Goal: Book appointment/travel/reservation

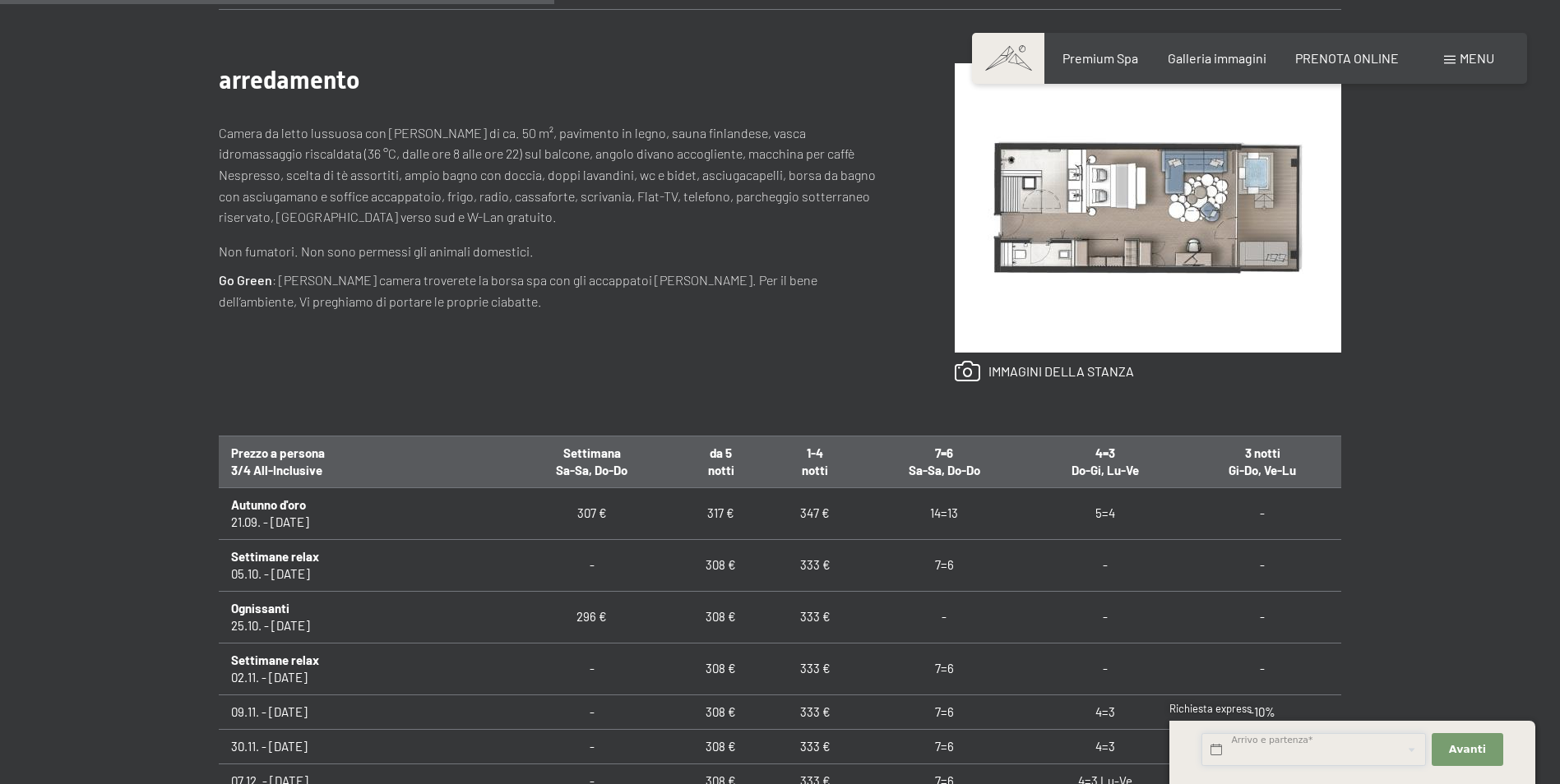
click at [1347, 746] on input "text" at bounding box center [1313, 750] width 225 height 34
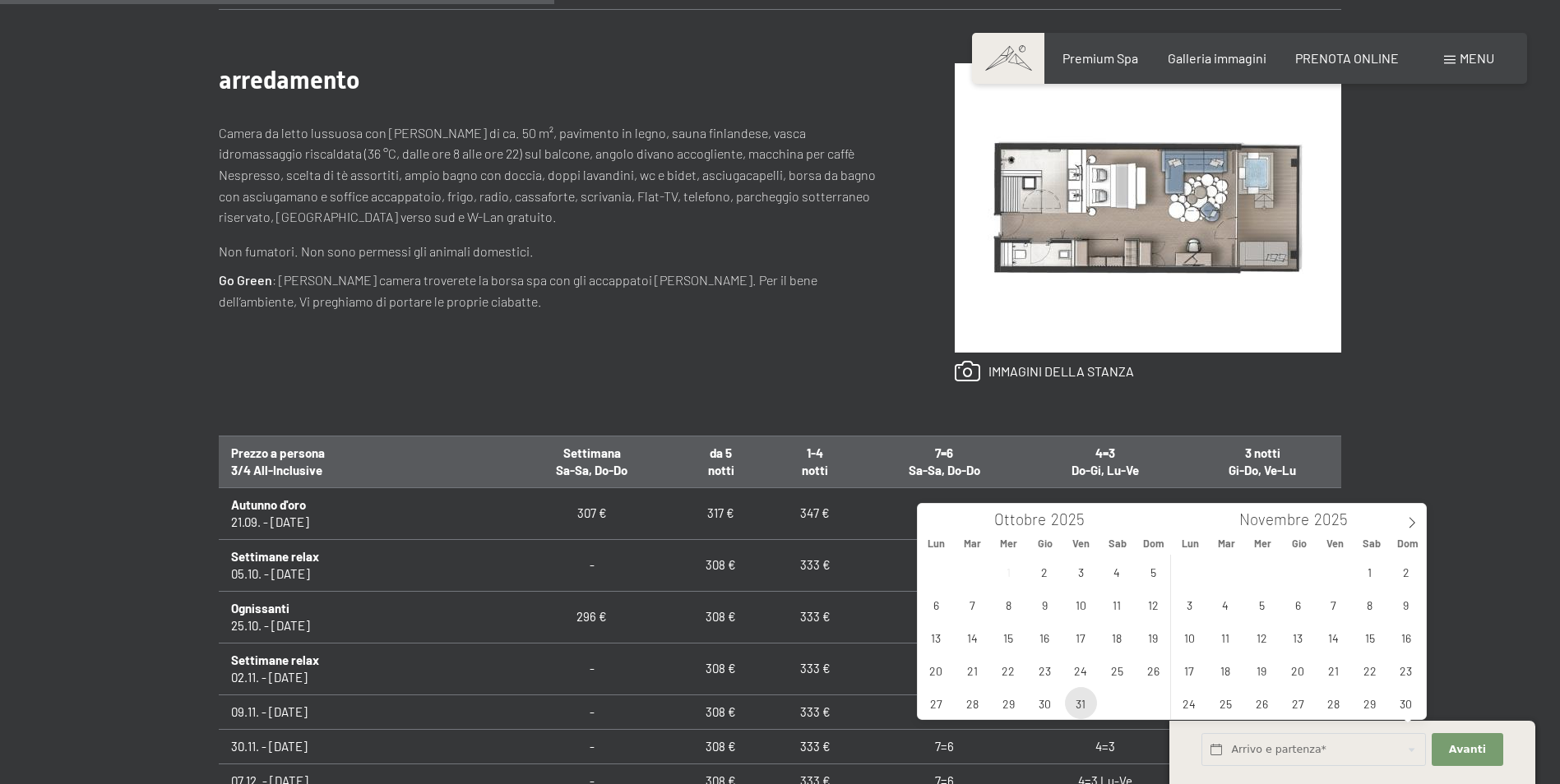
click at [1088, 697] on span "31" at bounding box center [1080, 703] width 32 height 32
click at [1405, 575] on span "2" at bounding box center [1405, 571] width 32 height 32
type input "Ven. 31/10/2025 - Dom. 02/11/2025"
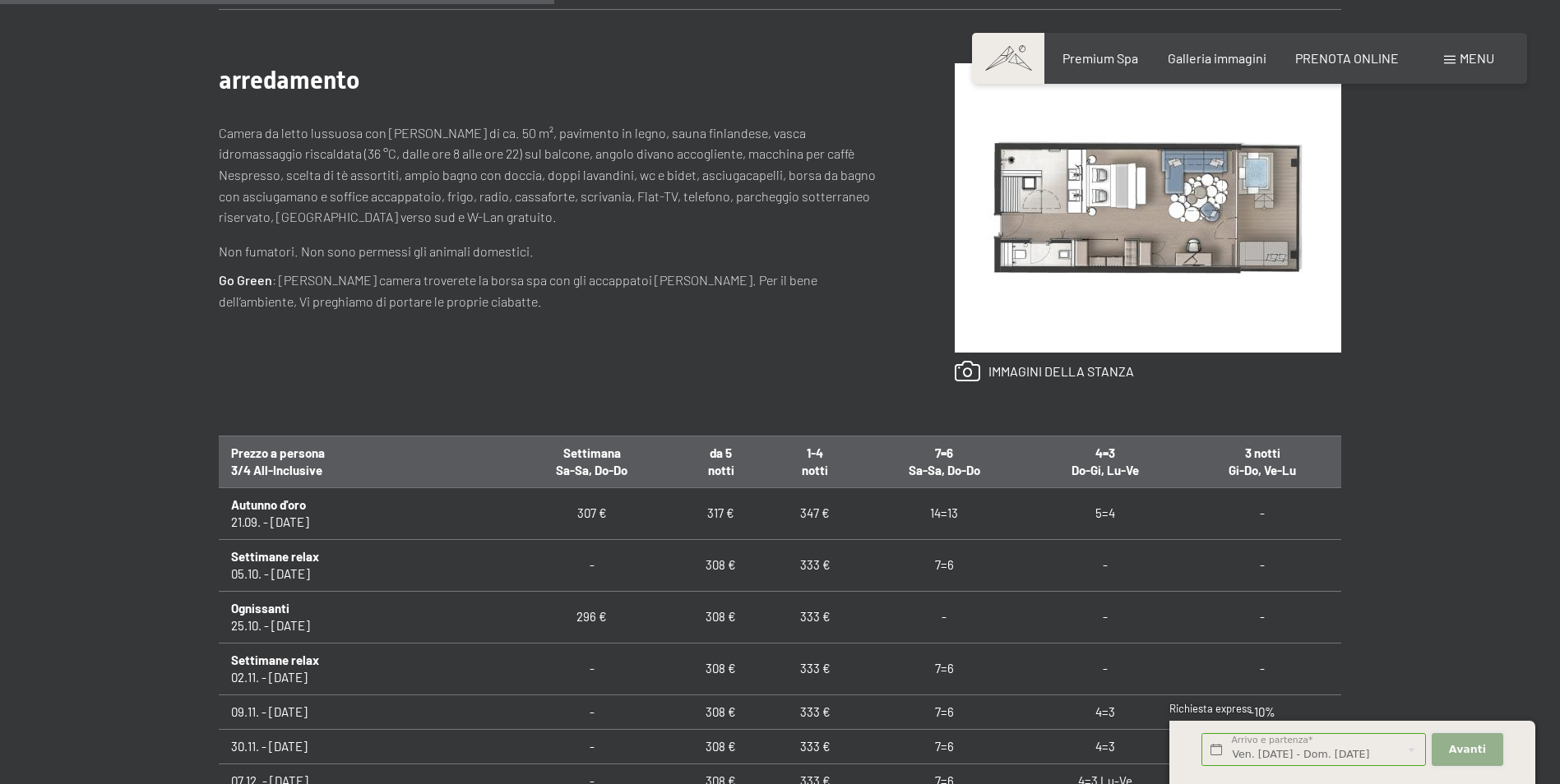
click at [1468, 749] on span "Avanti" at bounding box center [1467, 749] width 37 height 15
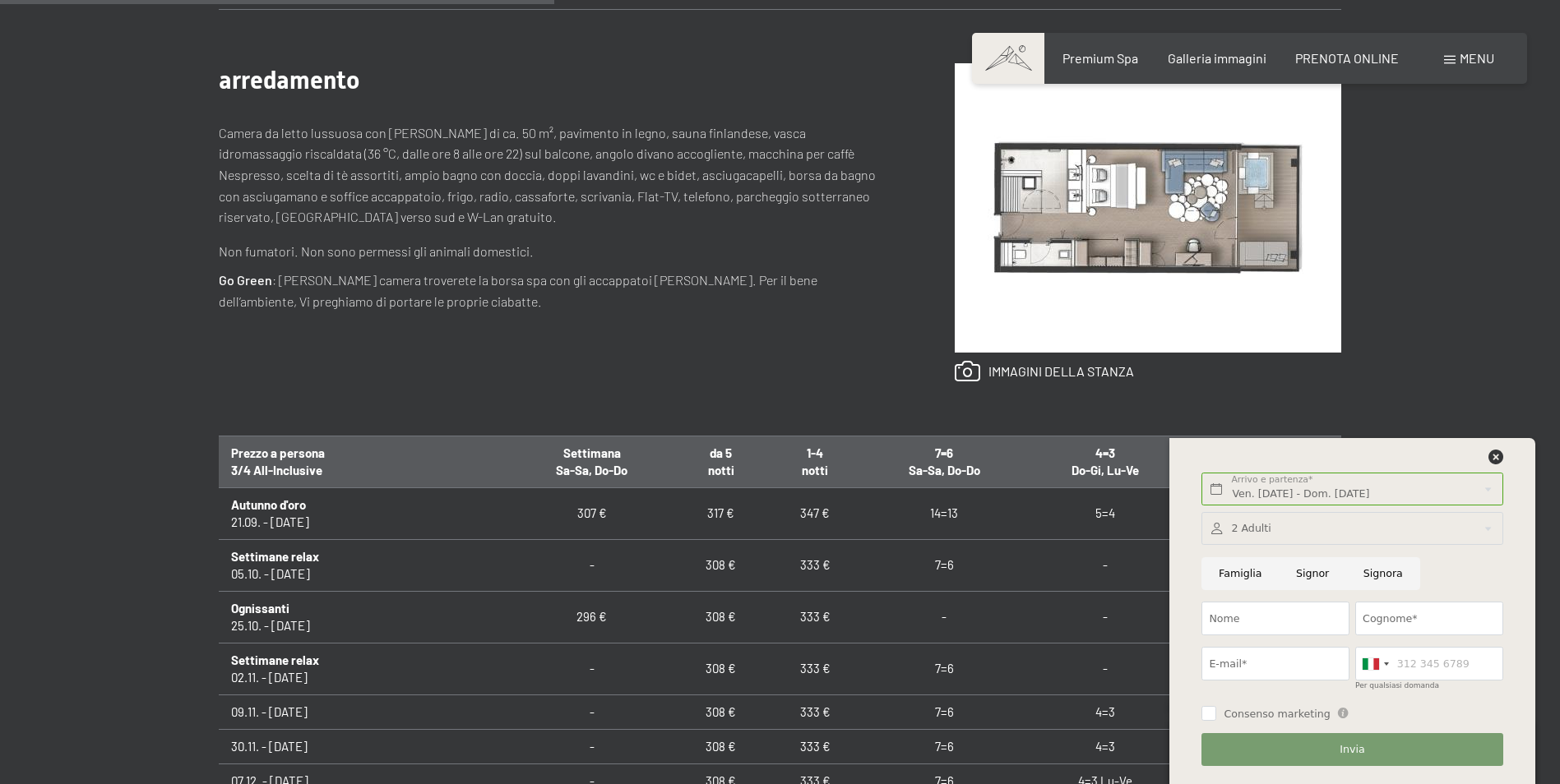
click at [1298, 528] on div at bounding box center [1351, 529] width 301 height 34
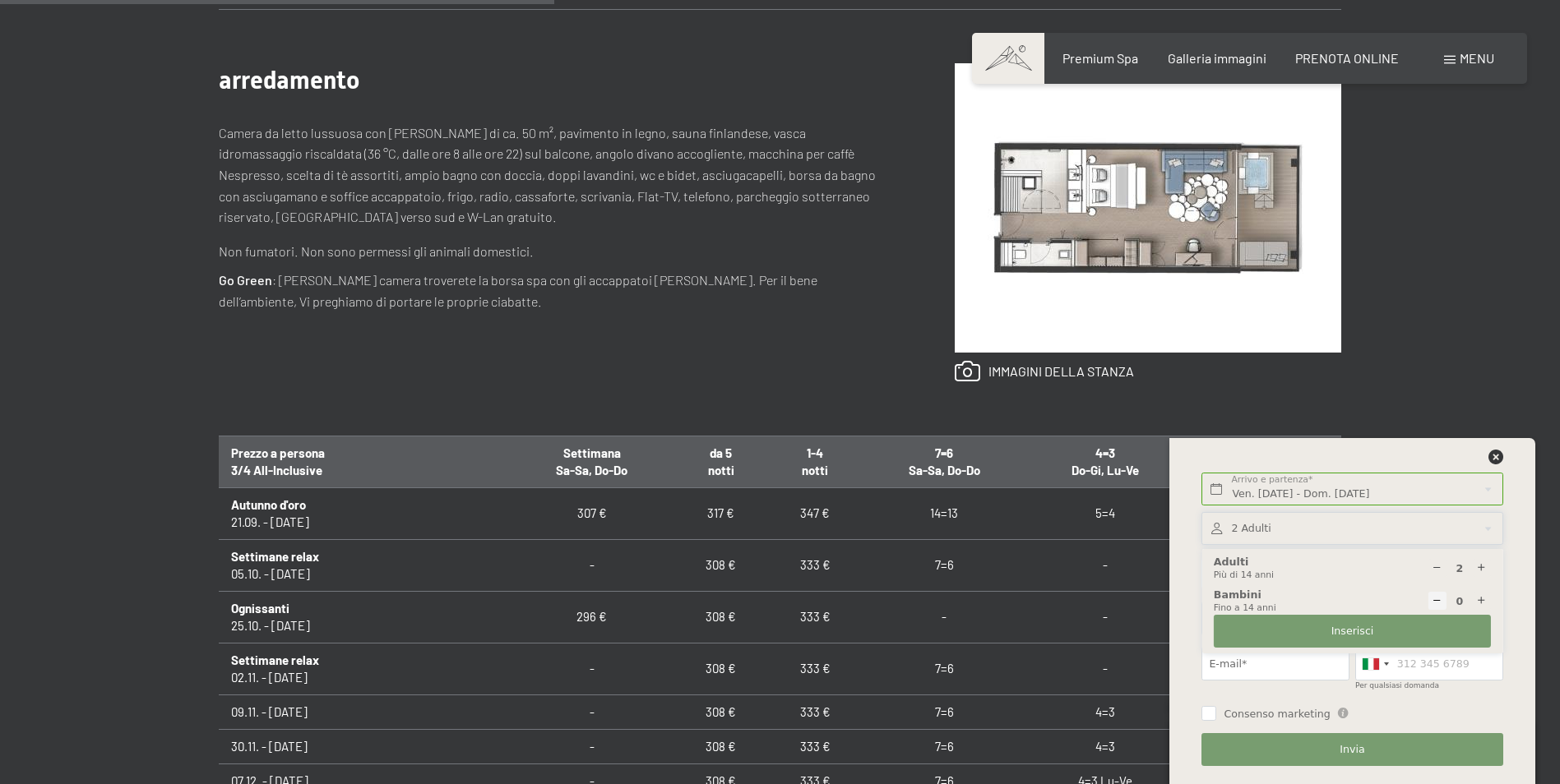
click at [1474, 602] on div at bounding box center [1482, 601] width 19 height 19
type input "1"
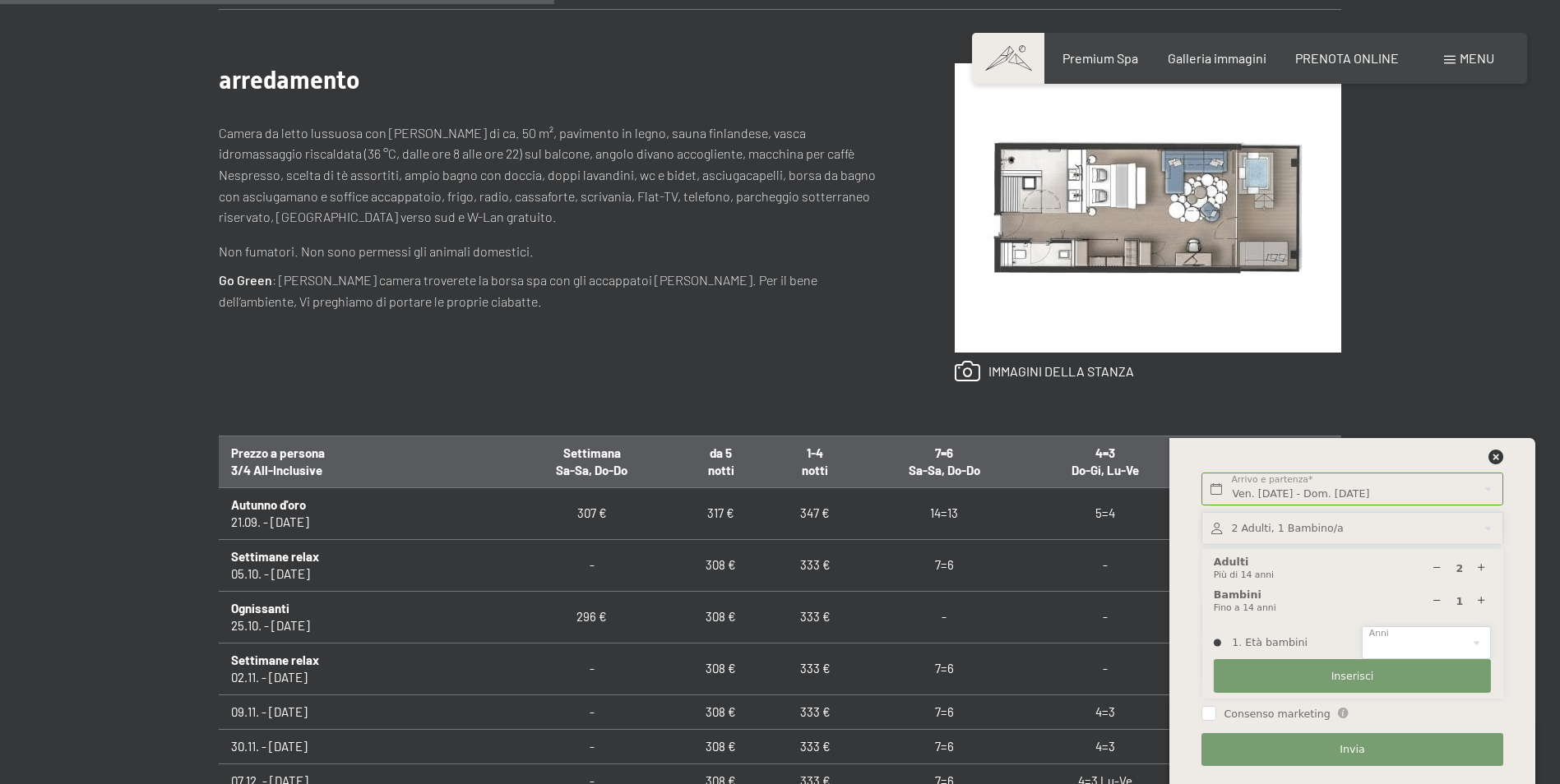
click at [1443, 641] on select "0 1 2 3 4 5 6 7 8 9 10 11 12 13 14" at bounding box center [1426, 643] width 129 height 34
select select "13"
click at [1361, 626] on select "0 1 2 3 4 5 6 7 8 9 10 11 12 13 14" at bounding box center [1426, 643] width 129 height 34
click at [1356, 674] on span "Inserisci" at bounding box center [1352, 677] width 43 height 15
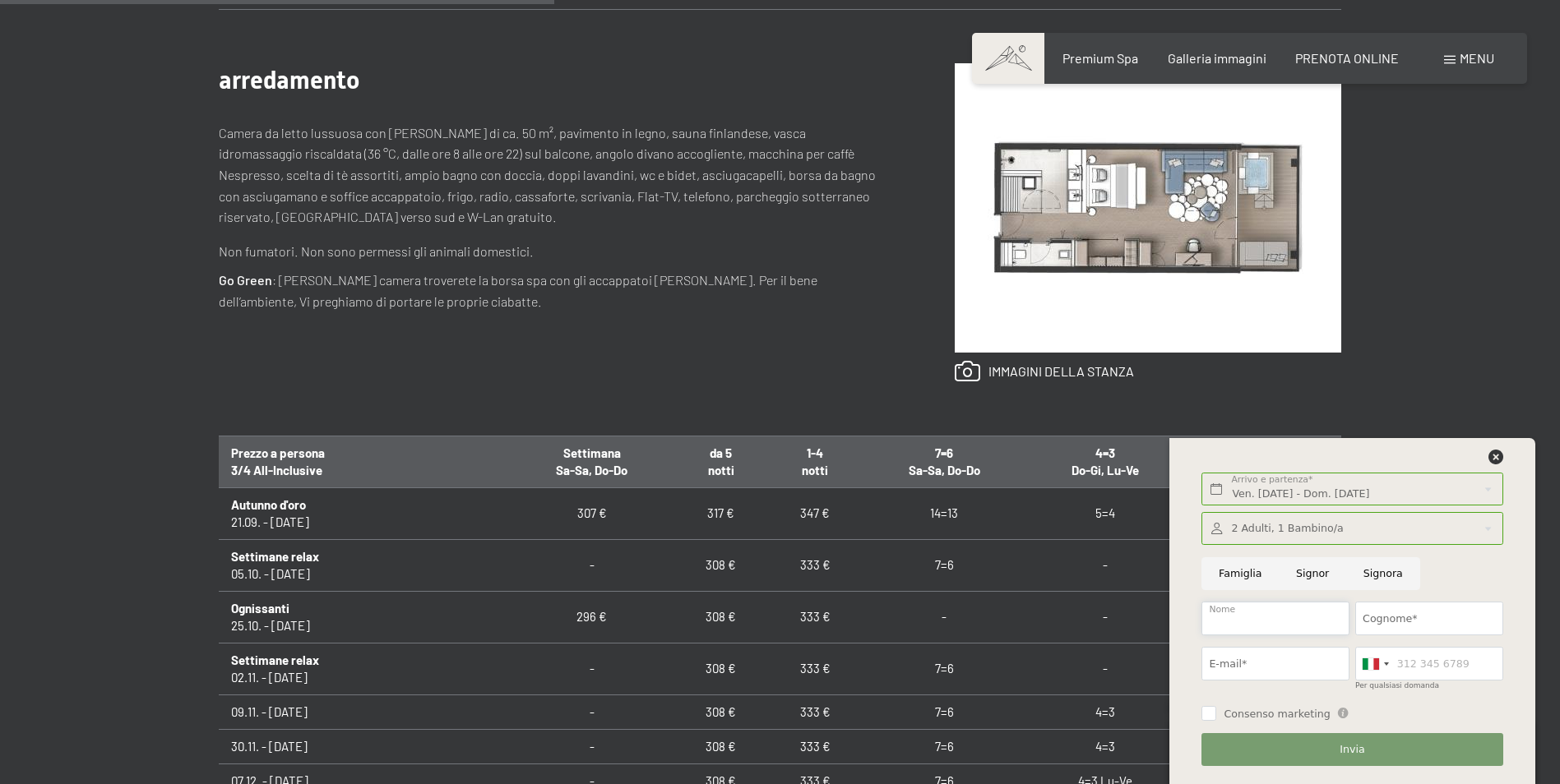
click at [1292, 619] on input "Nome" at bounding box center [1275, 618] width 148 height 34
type input "Felice Stefano"
type input "Marascio"
type input "felicestefano.marascio@ingpec.eu"
type input "0967576302"
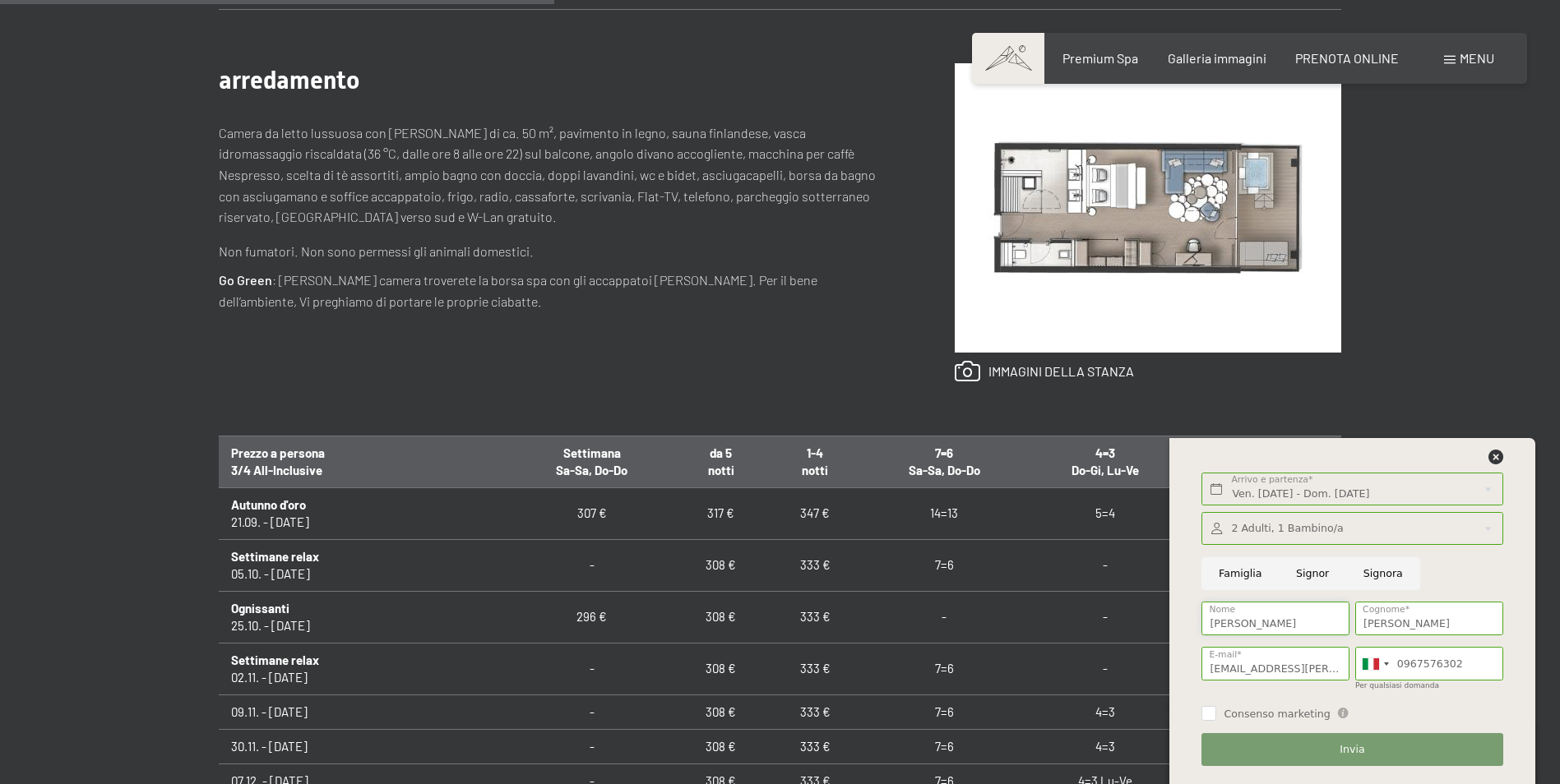
drag, startPoint x: 1239, startPoint y: 623, endPoint x: 1234, endPoint y: 632, distance: 10.3
click at [1239, 623] on input "Felice Stefano" at bounding box center [1275, 618] width 148 height 34
type input "Stefano"
click at [1208, 717] on input "Consenso marketing" at bounding box center [1208, 714] width 15 height 15
checkbox input "true"
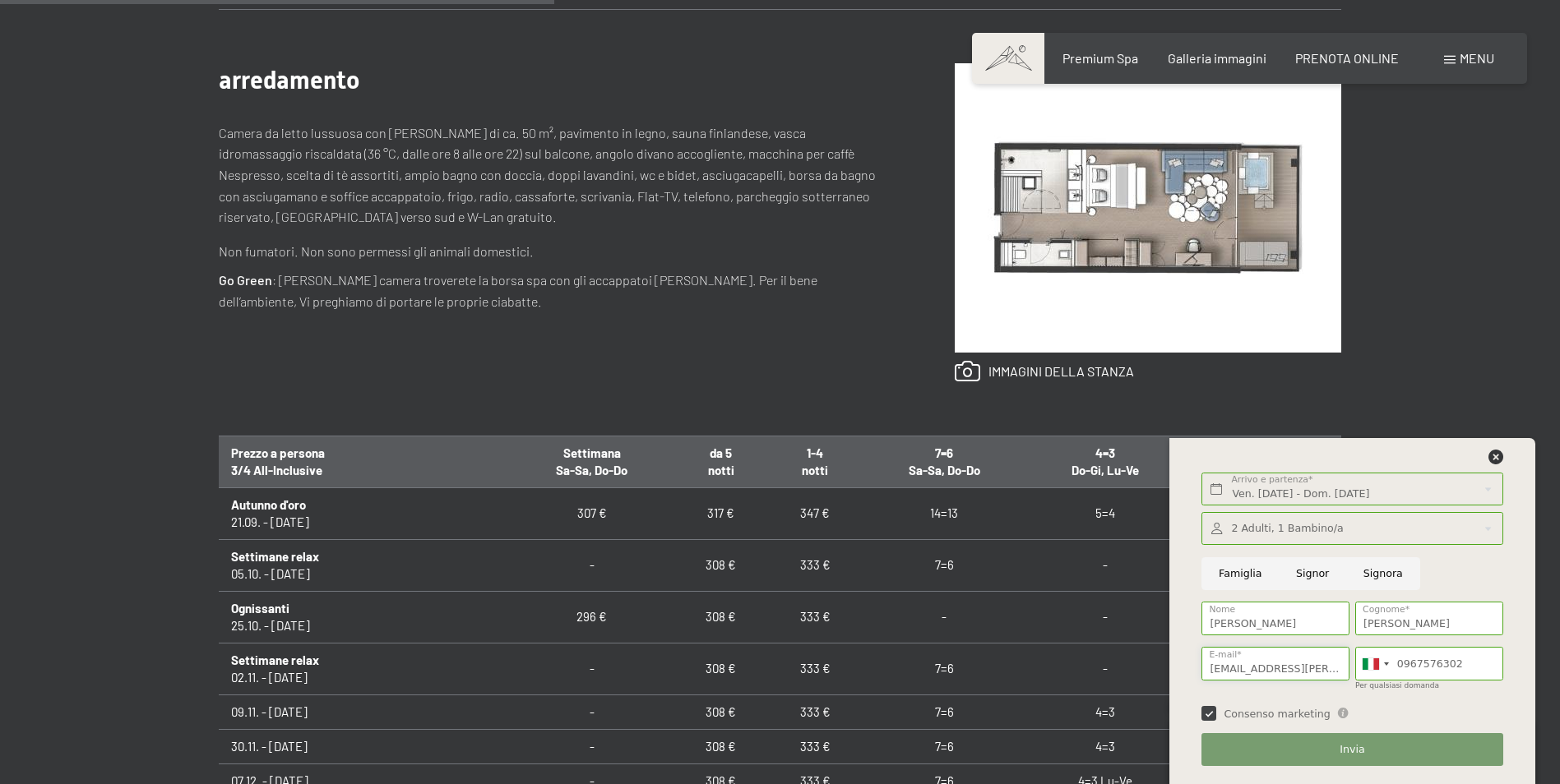
drag, startPoint x: 1242, startPoint y: 667, endPoint x: 1246, endPoint y: 677, distance: 10.8
click at [1242, 667] on input "felicestefano.marascio@ingpec.eu" at bounding box center [1275, 664] width 148 height 34
type input "f"
type input "stefano.marascio@gmail.com"
click at [1311, 749] on button "Invia" at bounding box center [1351, 750] width 301 height 34
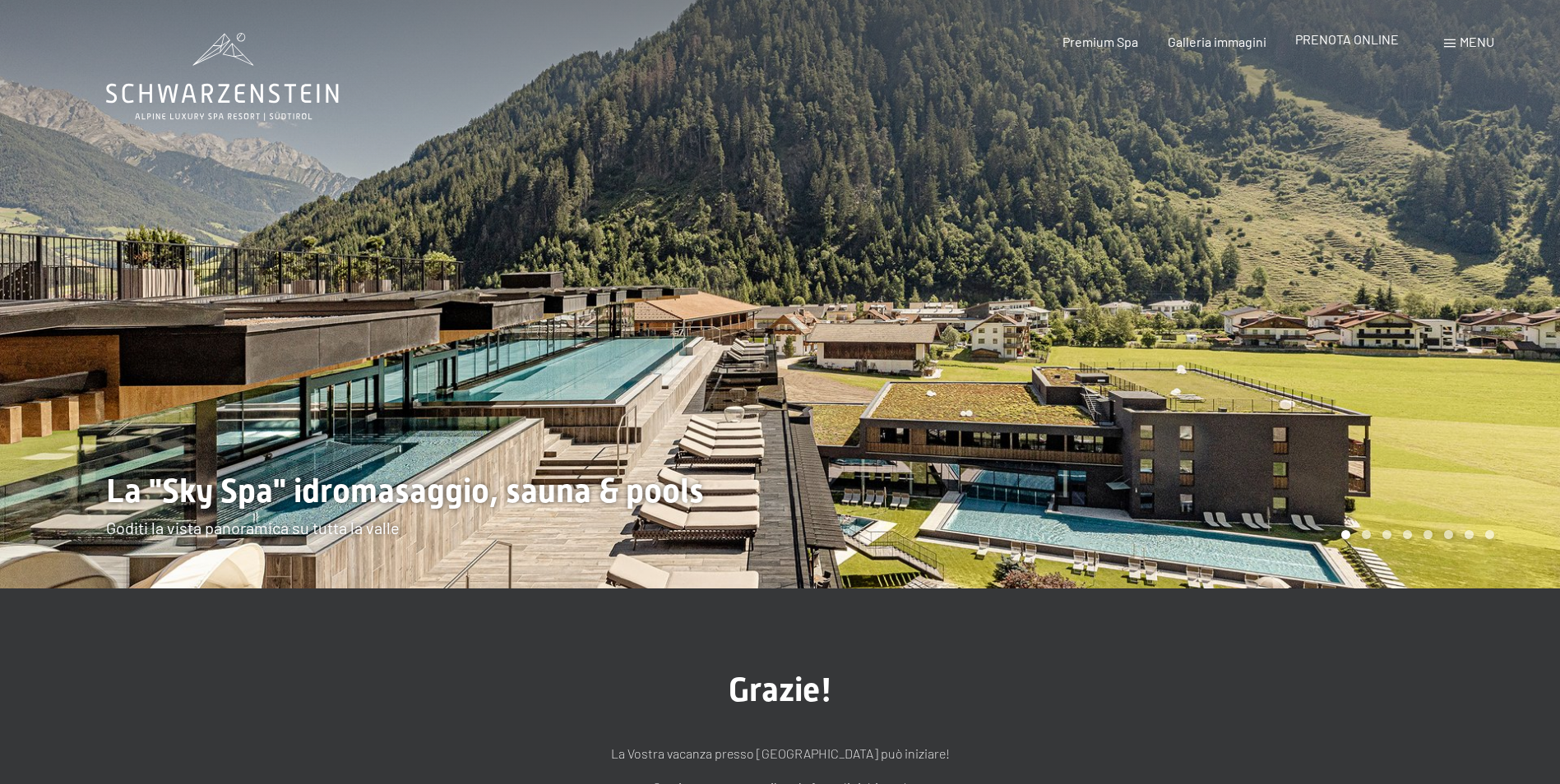
drag, startPoint x: 1378, startPoint y: 40, endPoint x: 1363, endPoint y: 40, distance: 15.0
click at [1377, 40] on span "PRENOTA ONLINE" at bounding box center [1347, 38] width 104 height 15
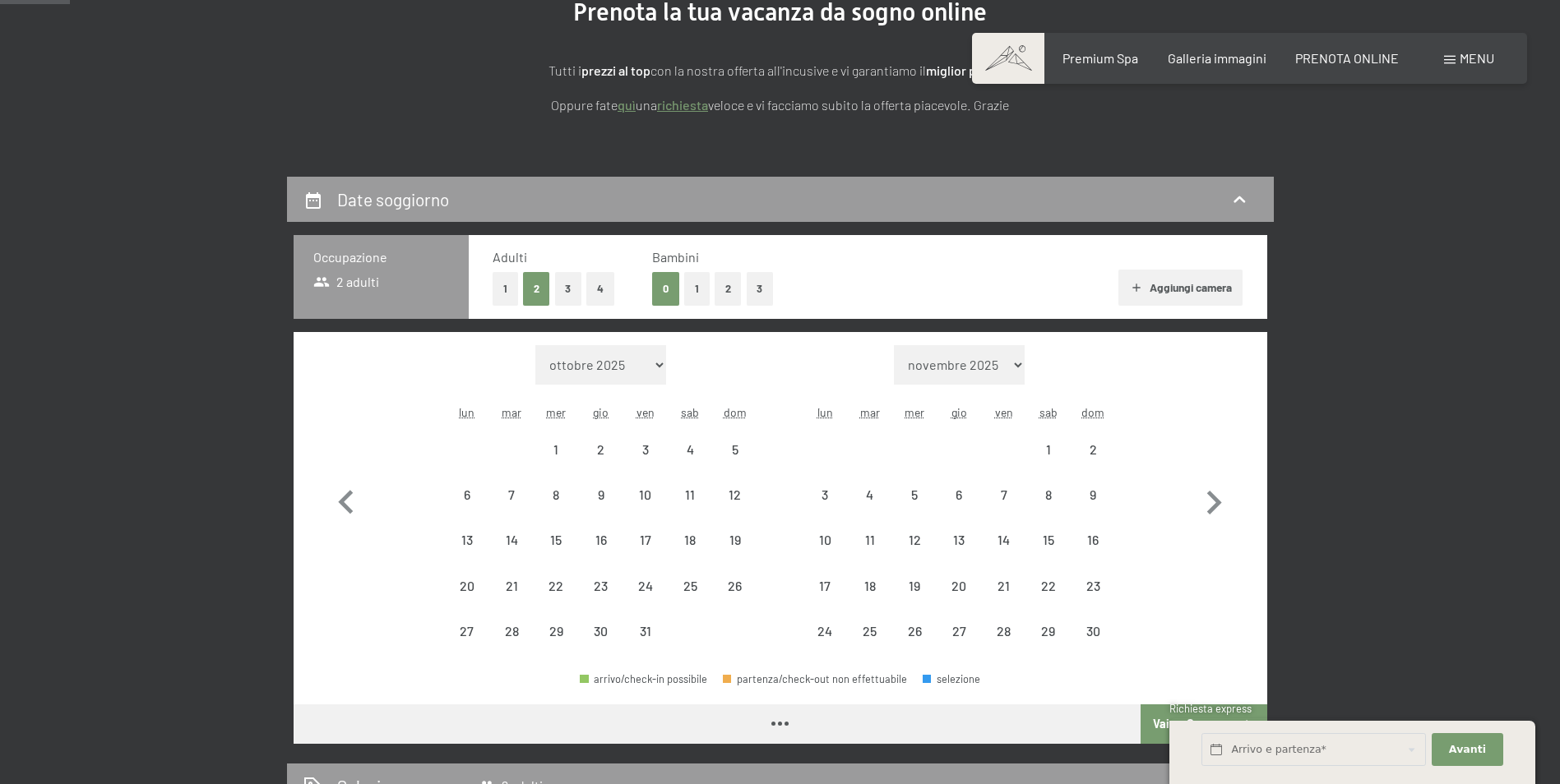
scroll to position [247, 0]
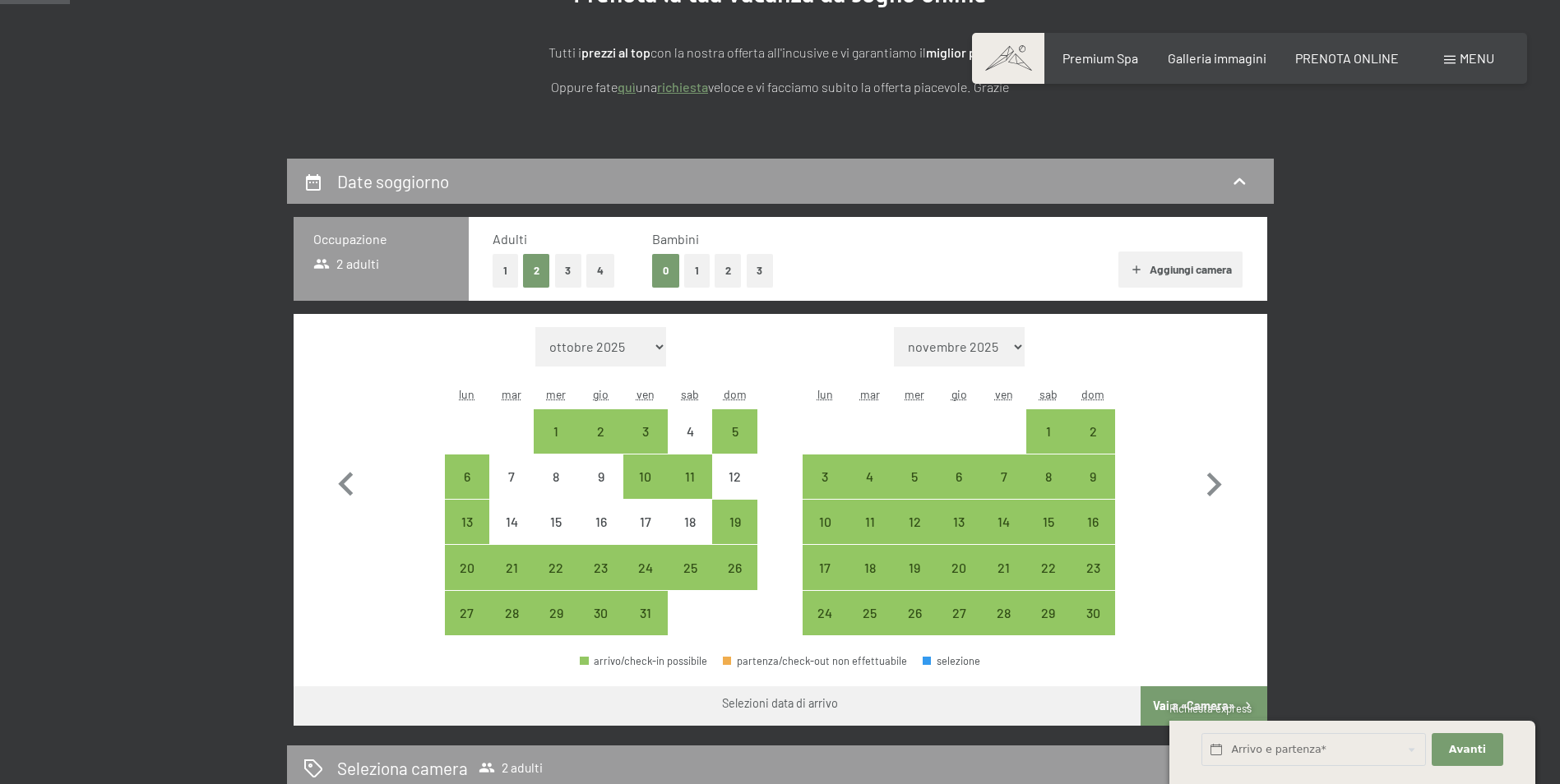
click at [698, 270] on button "1" at bounding box center [697, 270] width 25 height 34
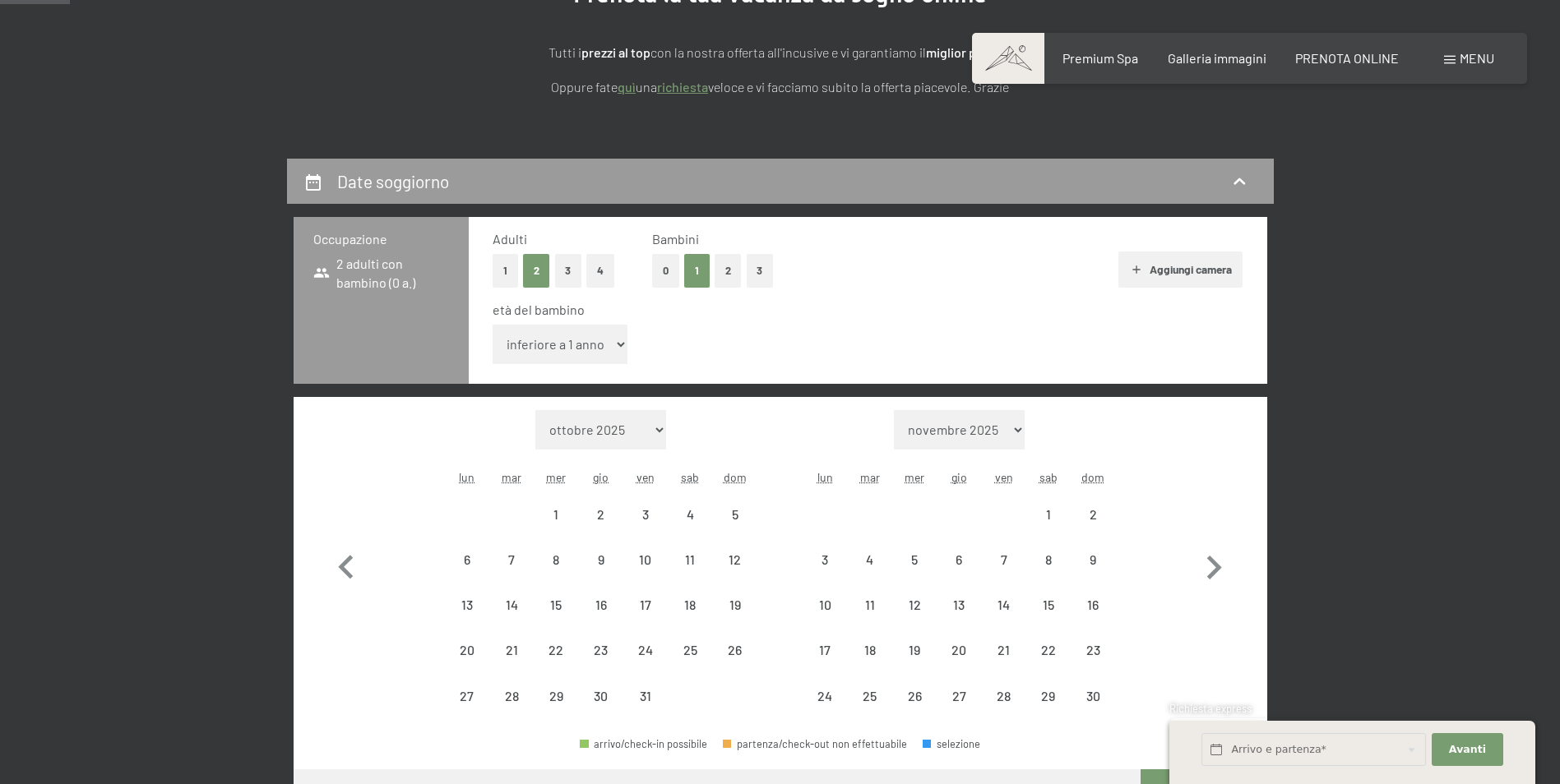
click at [615, 344] on select "inferiore a 1 anno 1 anno 2 anni 3 anni 4 anni 5 anni 6 anni 7 anni 8 anni 9 an…" at bounding box center [560, 344] width 136 height 39
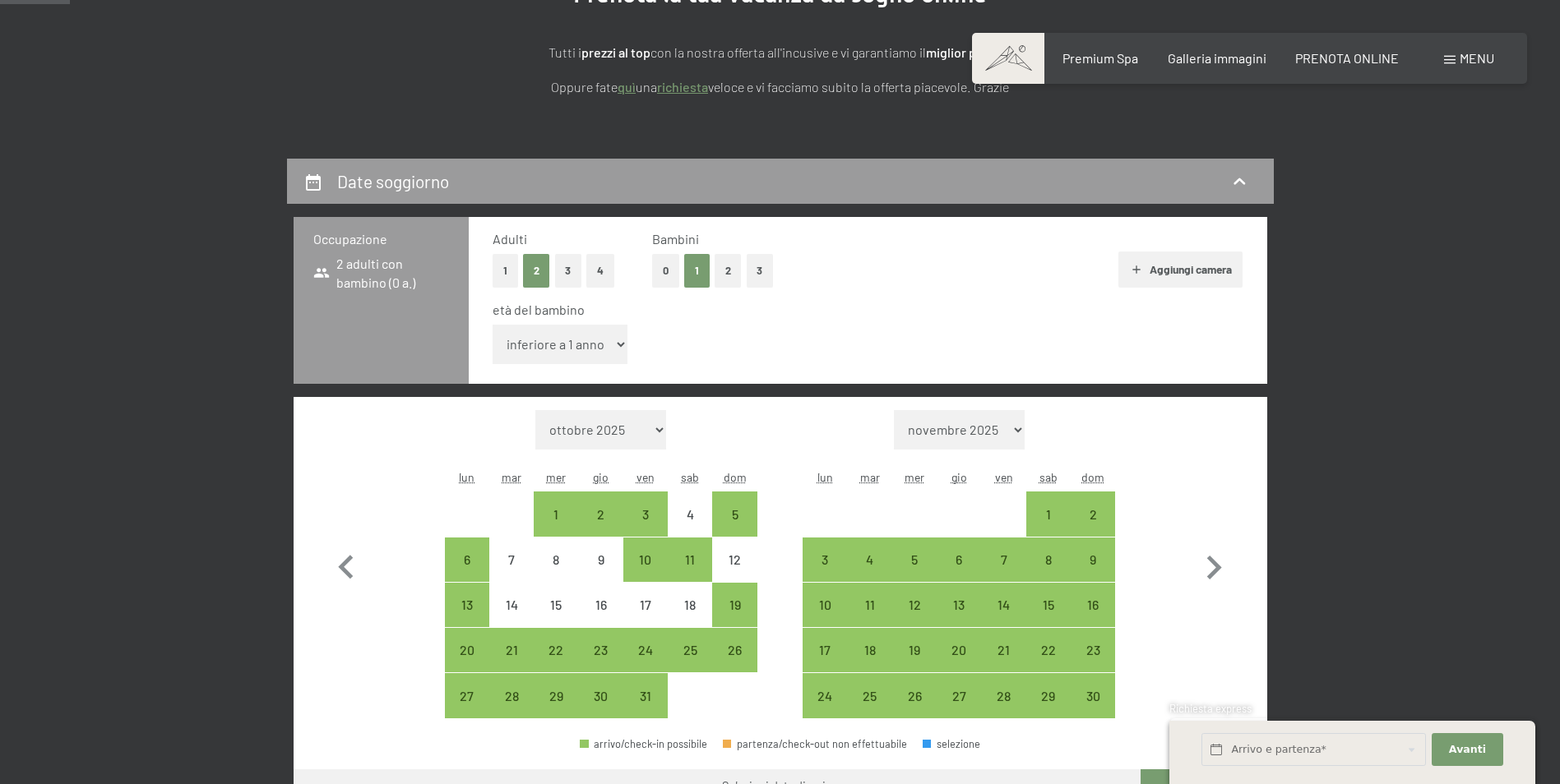
select select "13"
click at [493, 325] on select "inferiore a 1 anno 1 anno 2 anni 3 anni 4 anni 5 anni 6 anni 7 anni 8 anni 9 an…" at bounding box center [560, 344] width 136 height 39
click at [657, 684] on div "31" at bounding box center [645, 695] width 41 height 41
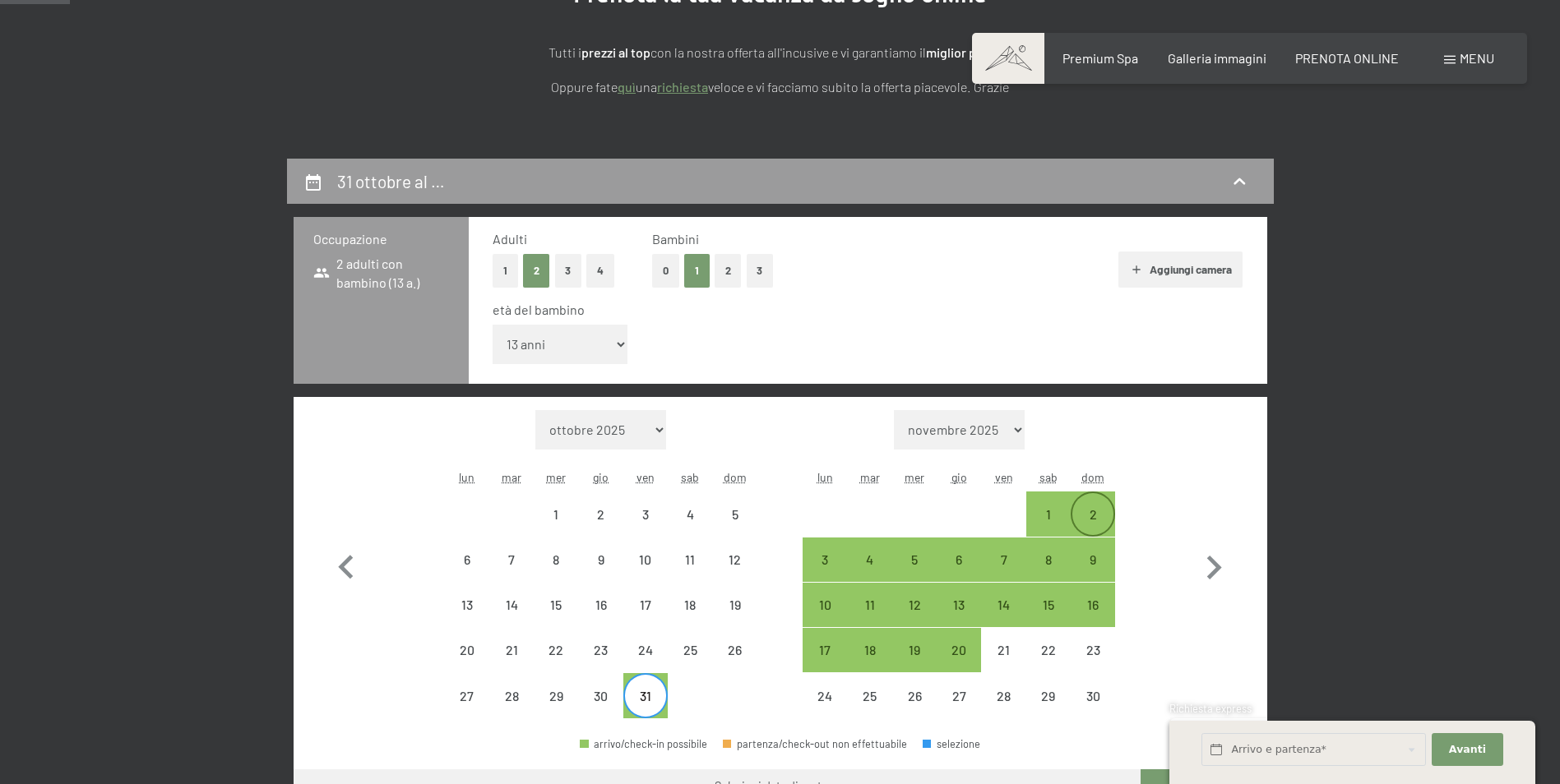
click at [1100, 512] on div "2" at bounding box center [1093, 528] width 41 height 41
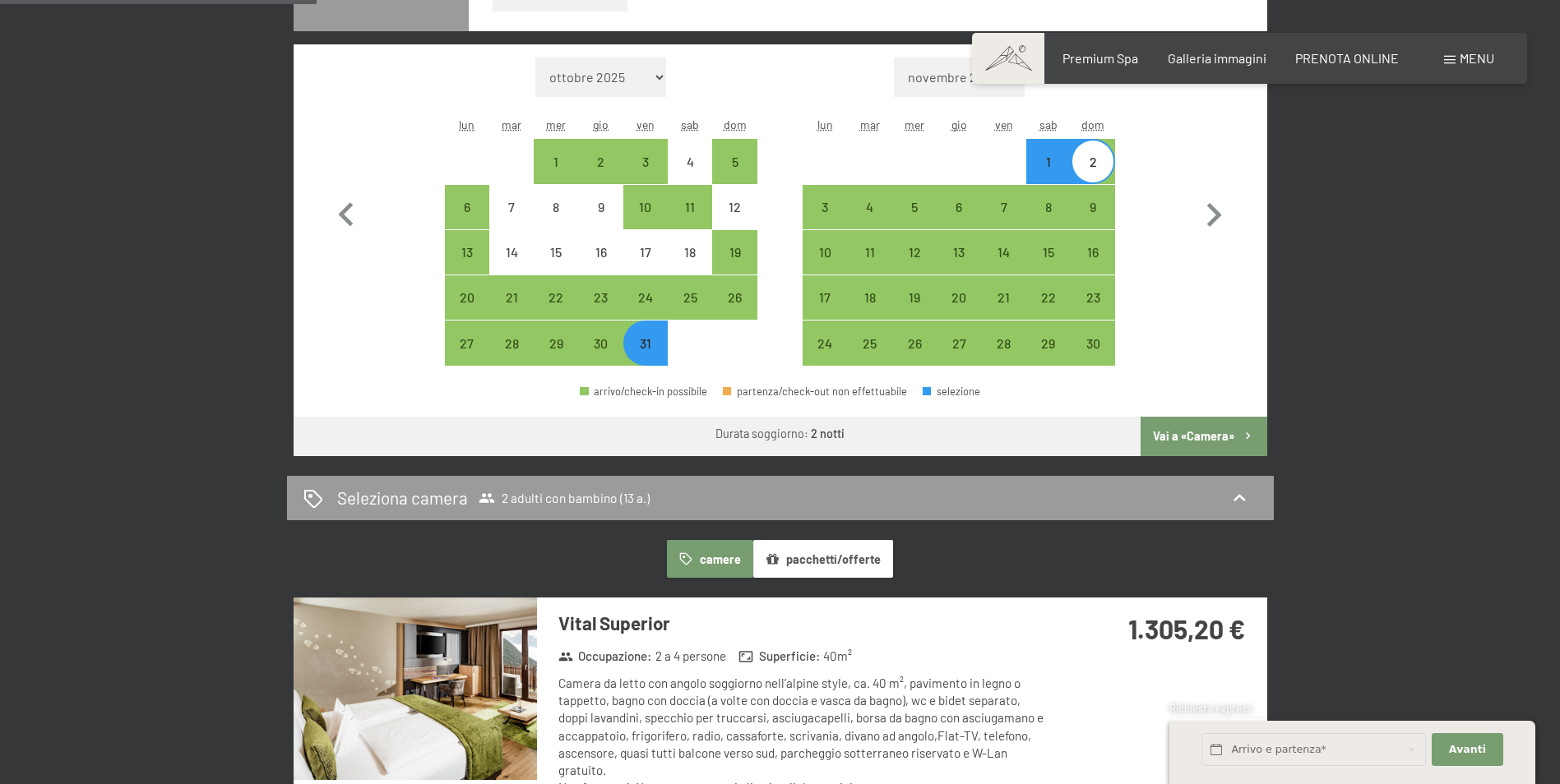
scroll to position [657, 0]
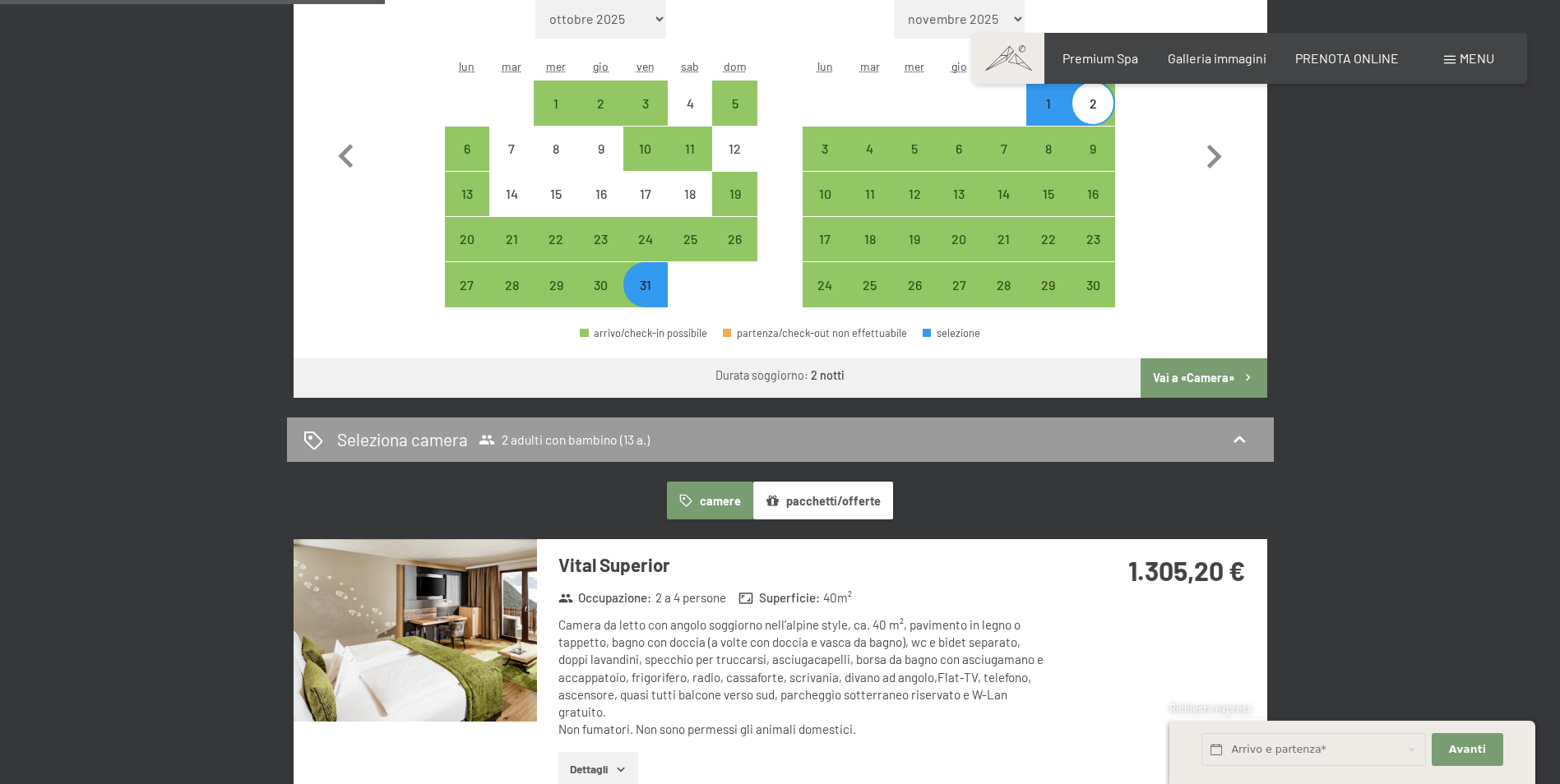
click at [1199, 381] on button "Vai a «Camera»" at bounding box center [1204, 378] width 126 height 39
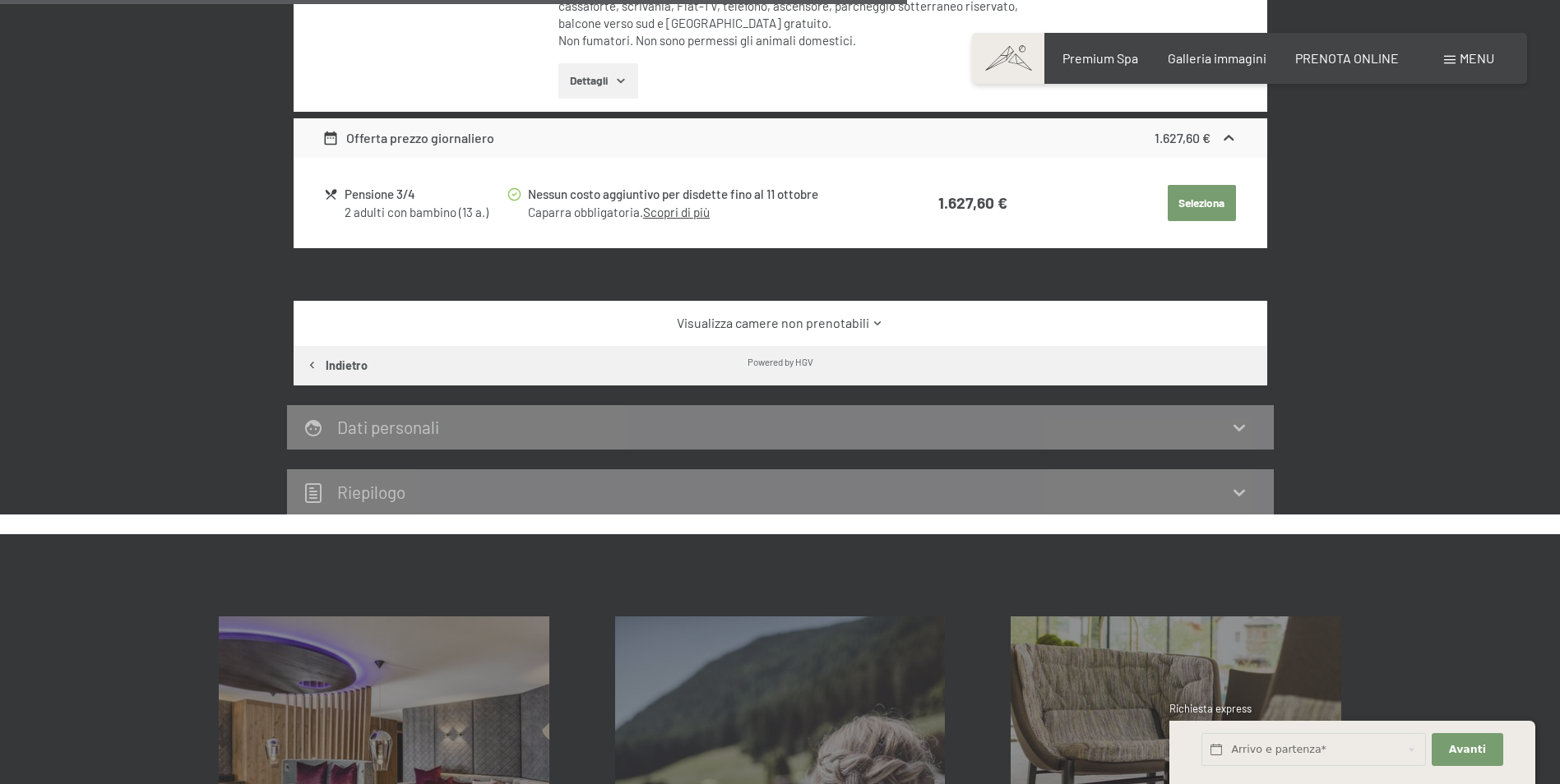
scroll to position [1474, 0]
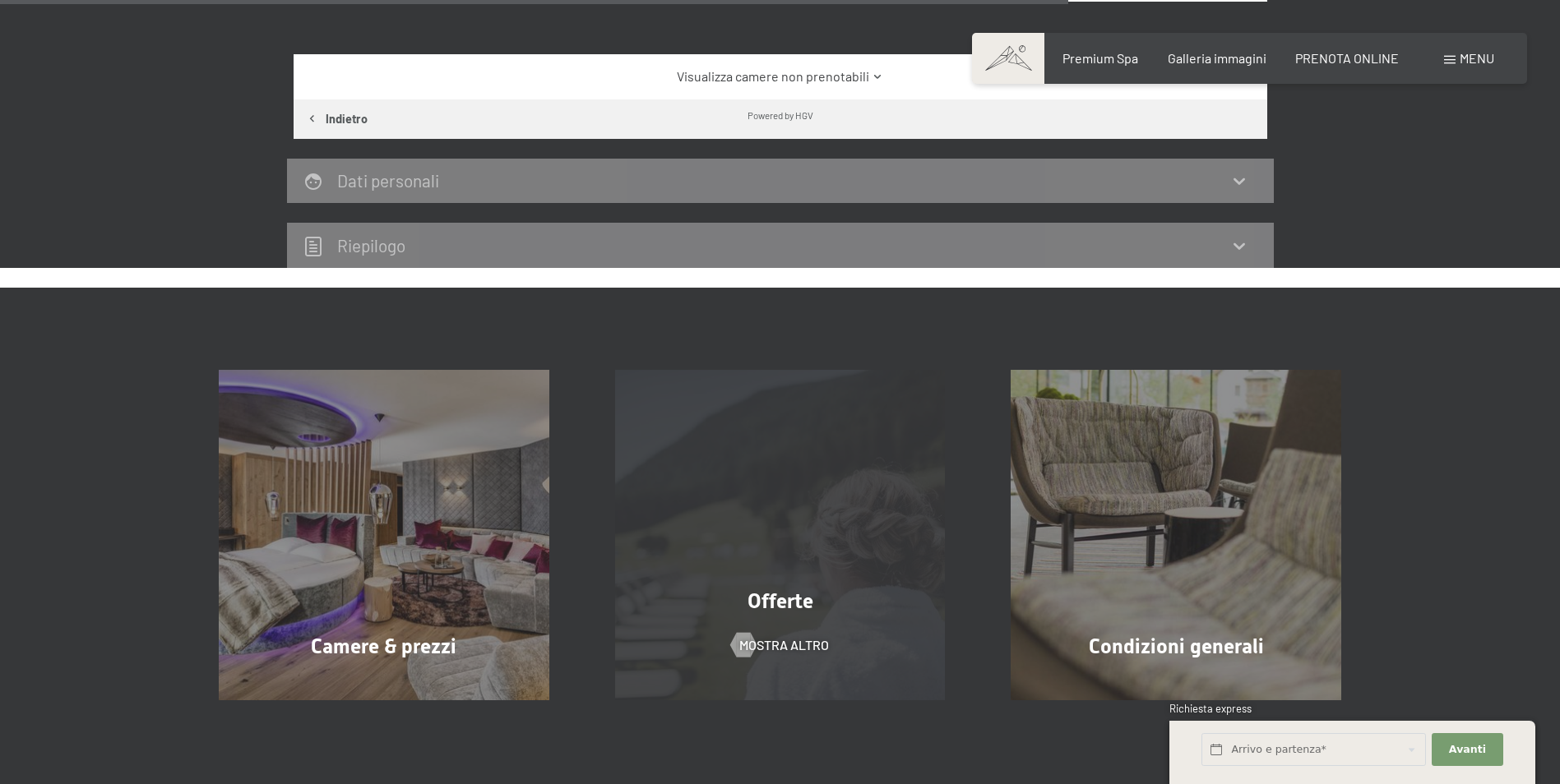
click at [822, 625] on div "Offerte mostra altro" at bounding box center [780, 535] width 396 height 331
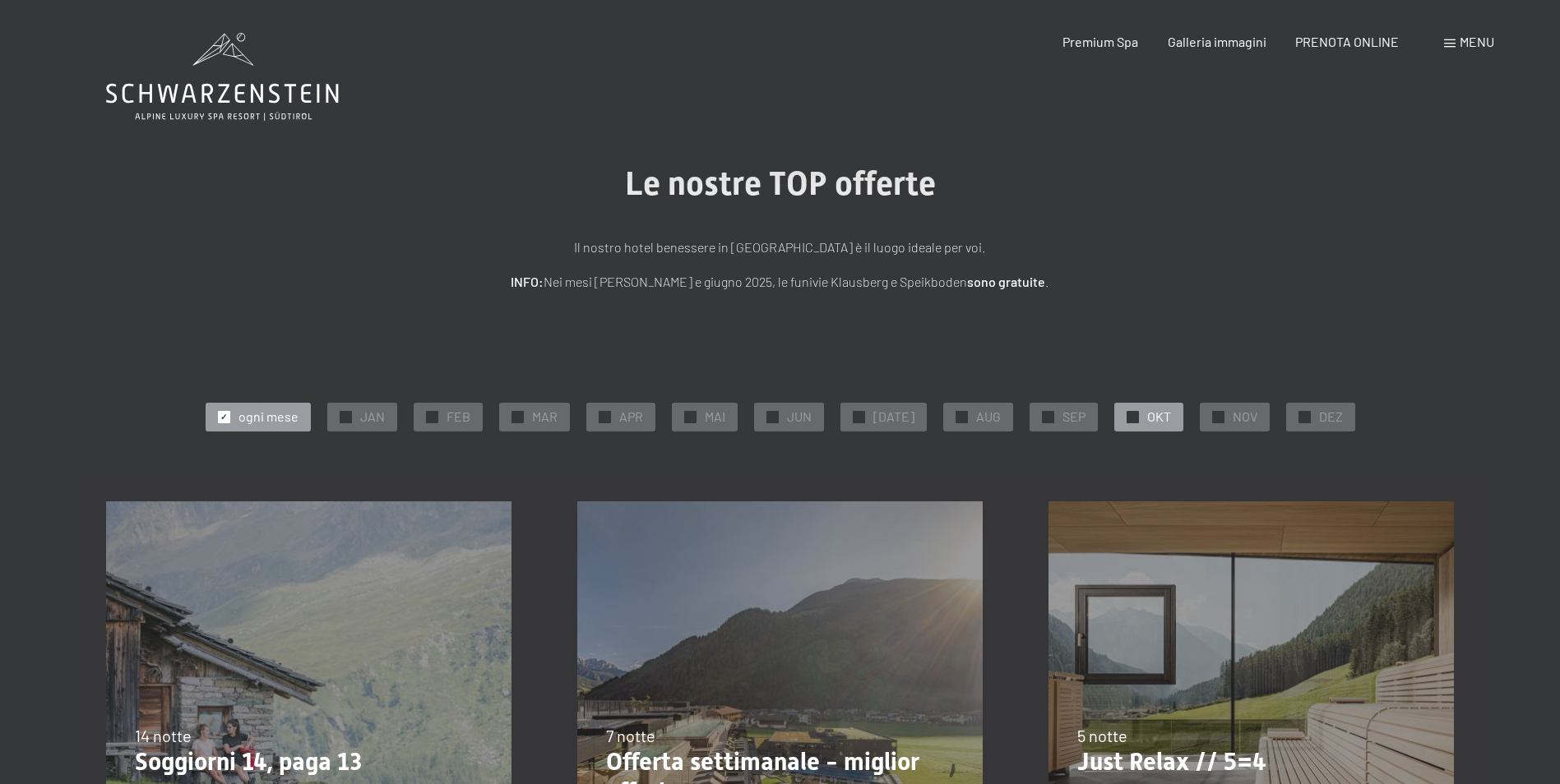
click at [1115, 420] on div "✓ OKT" at bounding box center [1149, 416] width 69 height 28
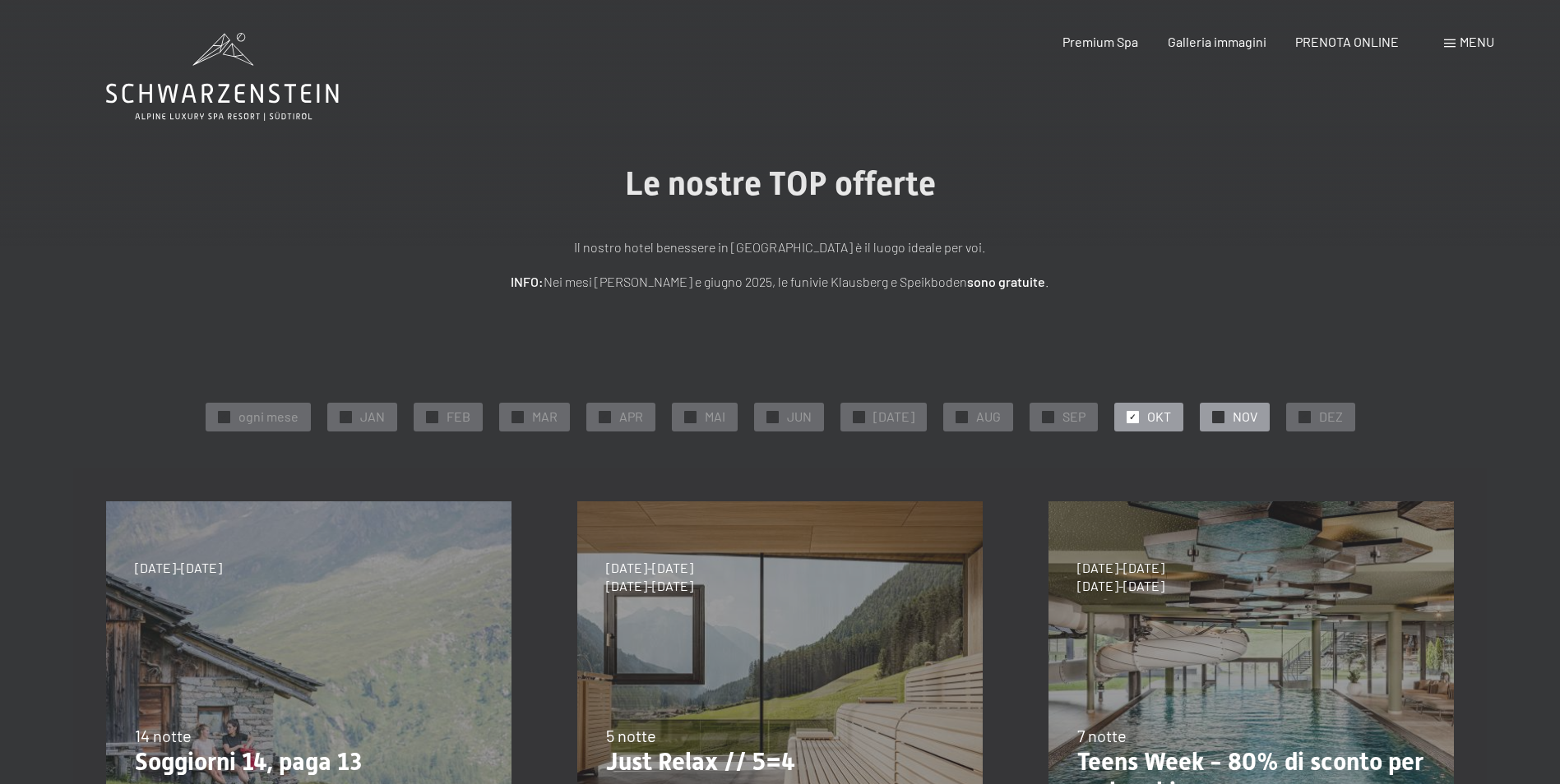
click at [1233, 420] on span "NOV" at bounding box center [1245, 417] width 25 height 18
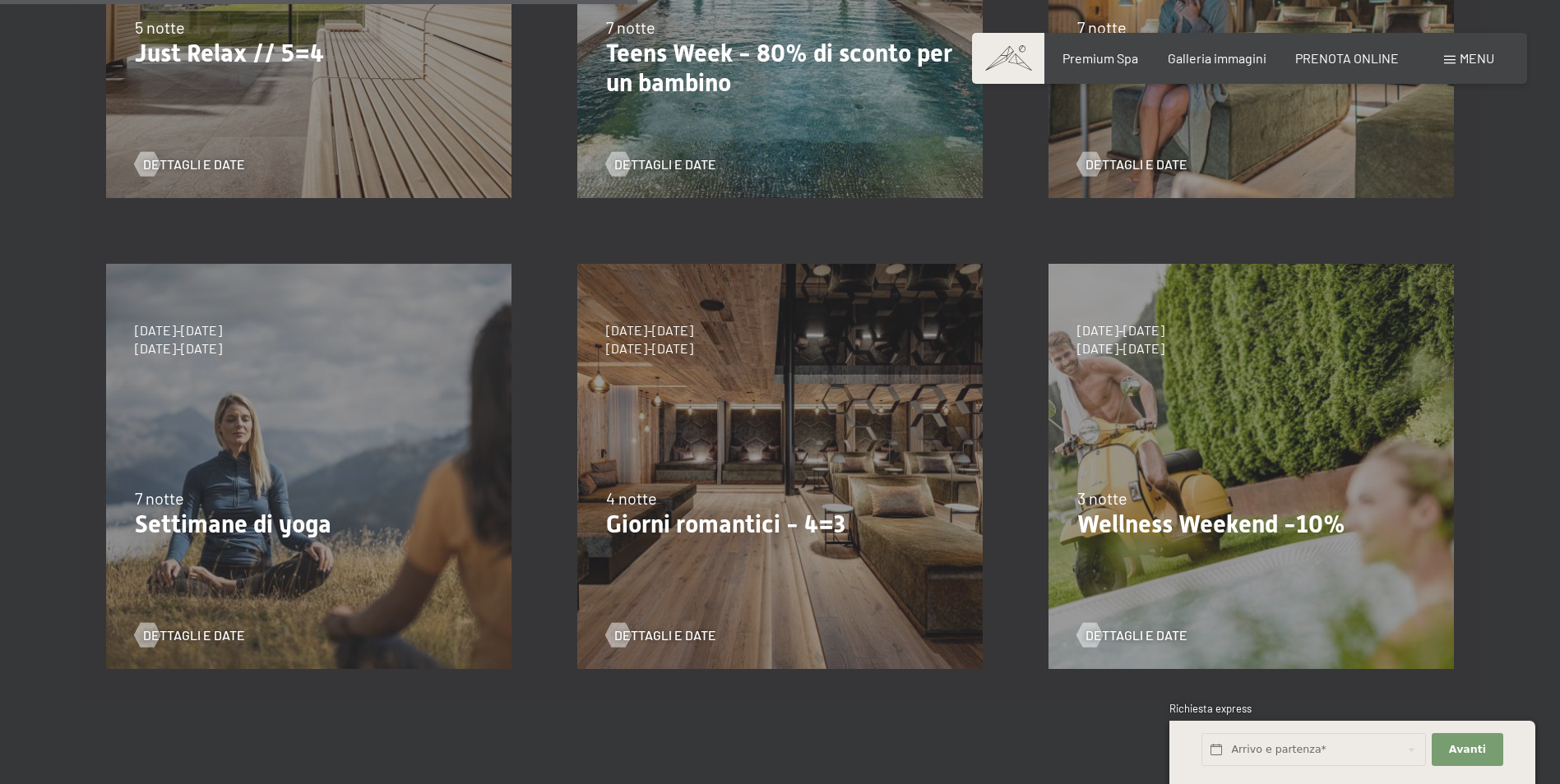
scroll to position [740, 0]
